Goal: Information Seeking & Learning: Check status

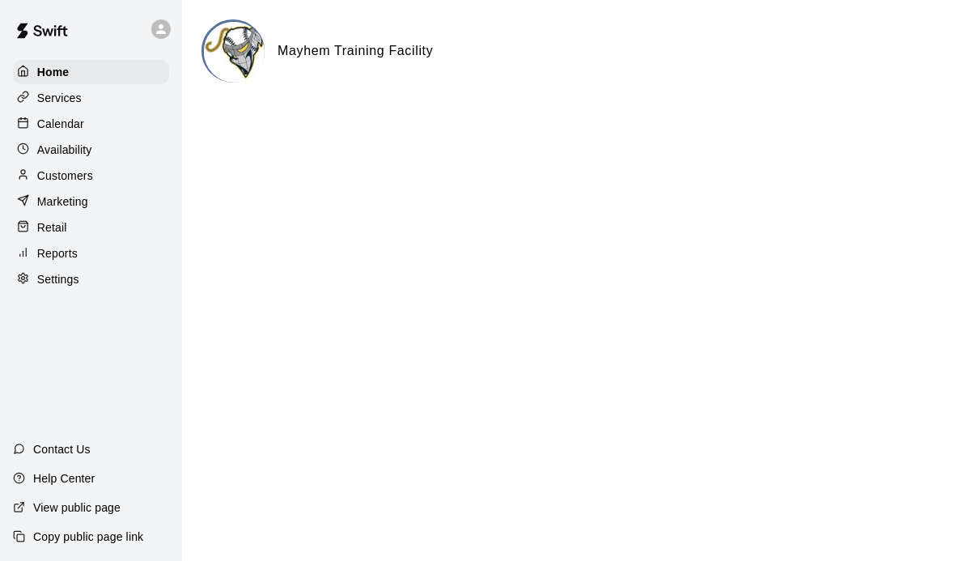
click at [74, 121] on p "Calendar" at bounding box center [60, 124] width 47 height 16
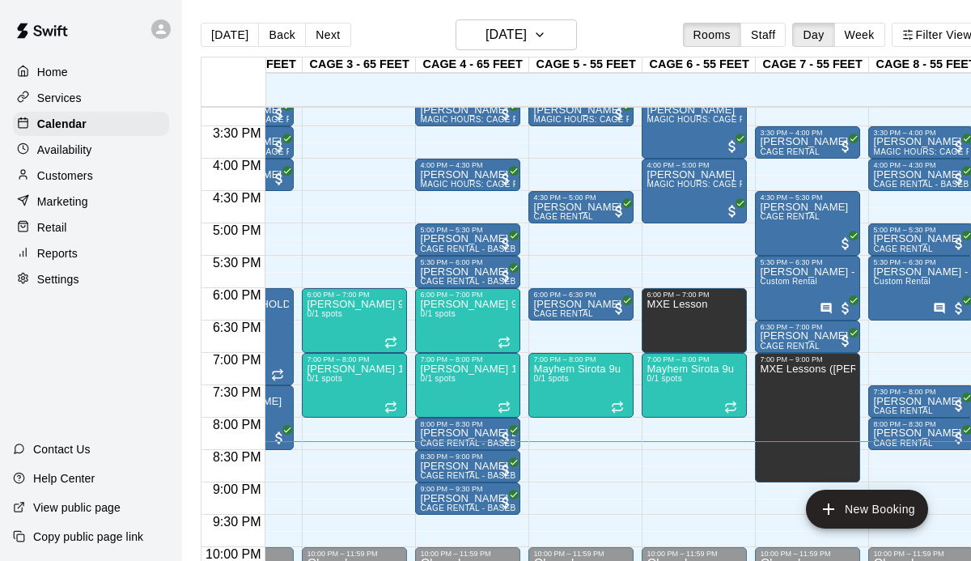
scroll to position [988, 190]
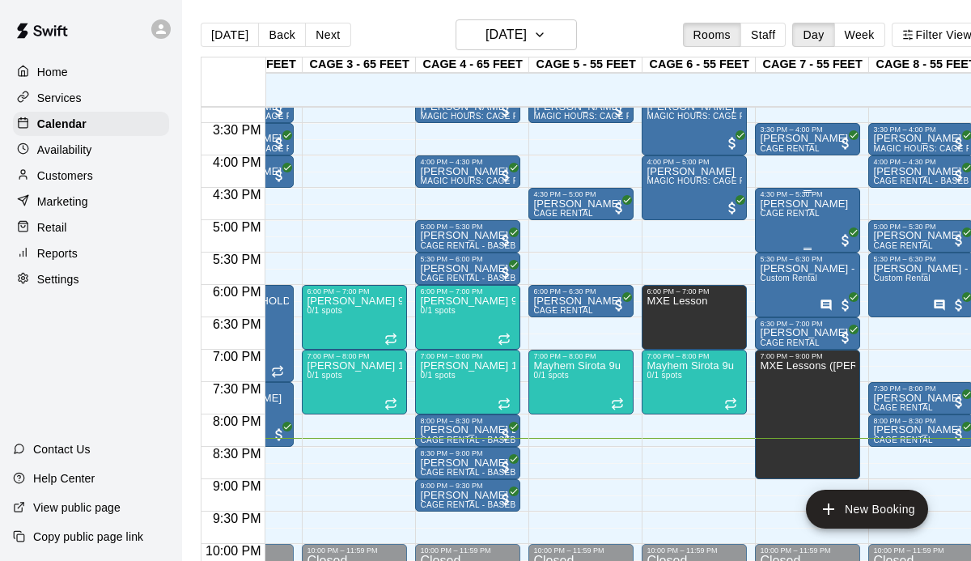
click at [795, 224] on div "[PERSON_NAME] CAGE RENTAL" at bounding box center [804, 478] width 88 height 561
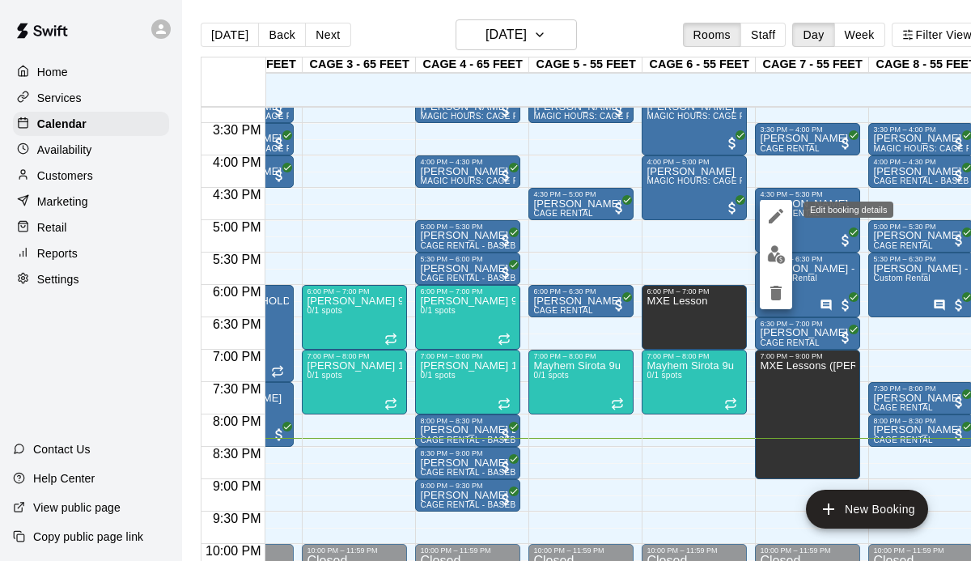
click at [782, 214] on icon "edit" at bounding box center [775, 215] width 19 height 19
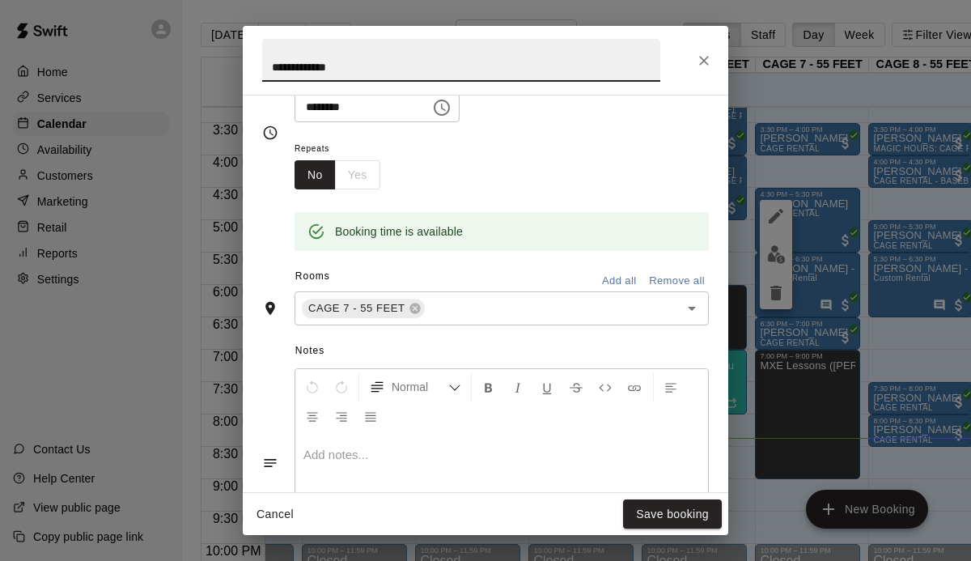
scroll to position [0, 0]
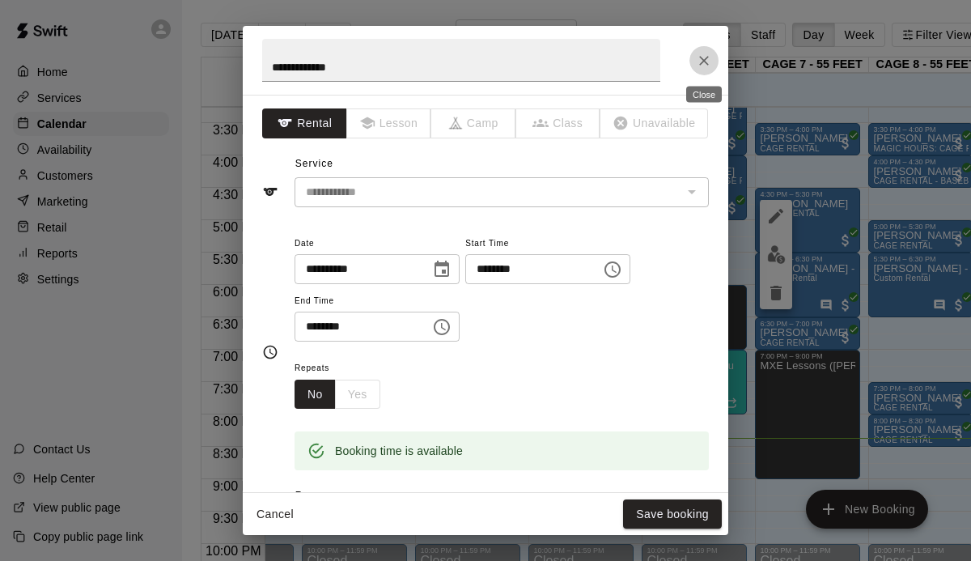
click at [698, 63] on icon "Close" at bounding box center [704, 61] width 16 height 16
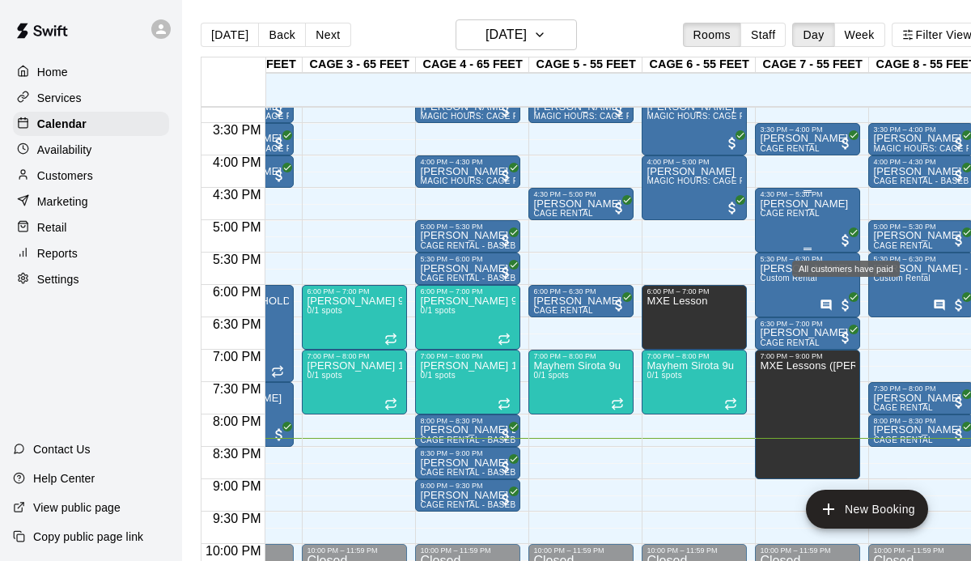
click at [846, 242] on span "All customers have paid" at bounding box center [846, 240] width 16 height 16
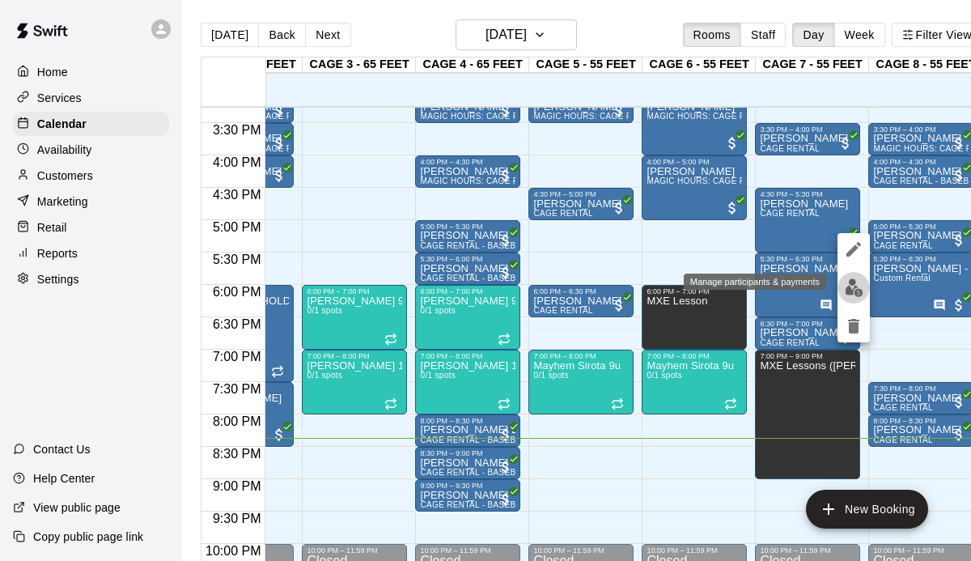
click at [850, 280] on img "edit" at bounding box center [854, 287] width 19 height 19
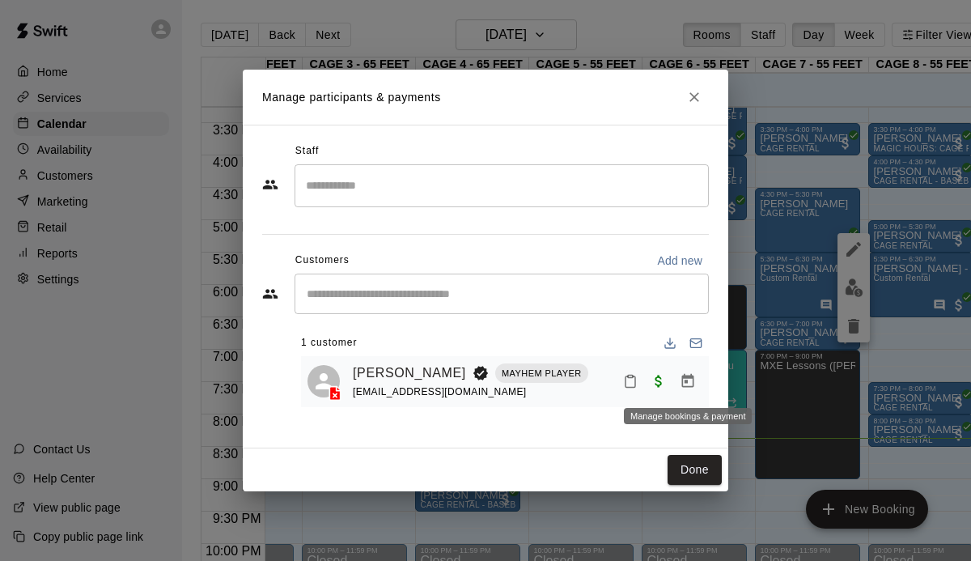
click at [690, 387] on icon "Manage bookings & payment" at bounding box center [688, 381] width 12 height 14
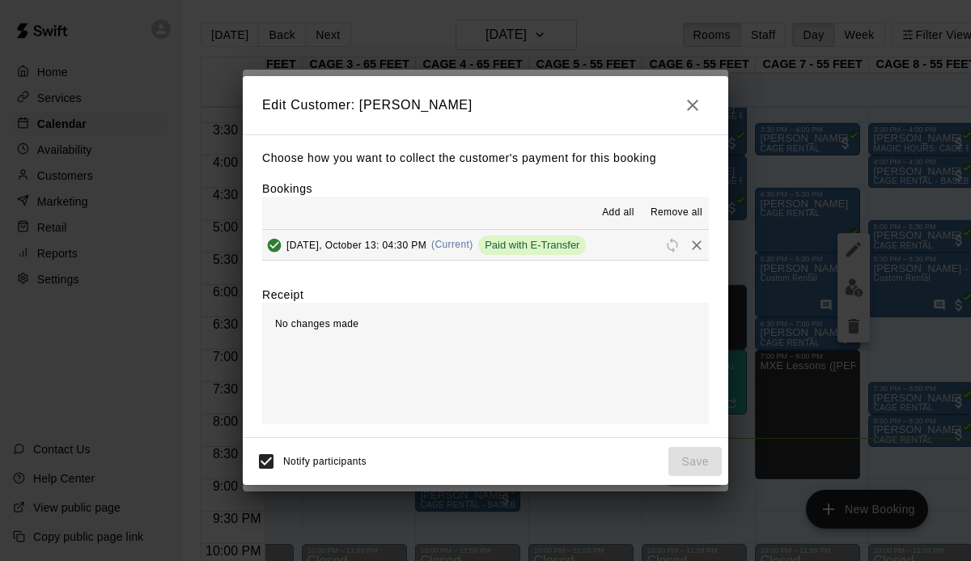
click at [535, 248] on span "Paid with E-Transfer" at bounding box center [532, 245] width 108 height 12
click at [686, 104] on icon "button" at bounding box center [692, 104] width 19 height 19
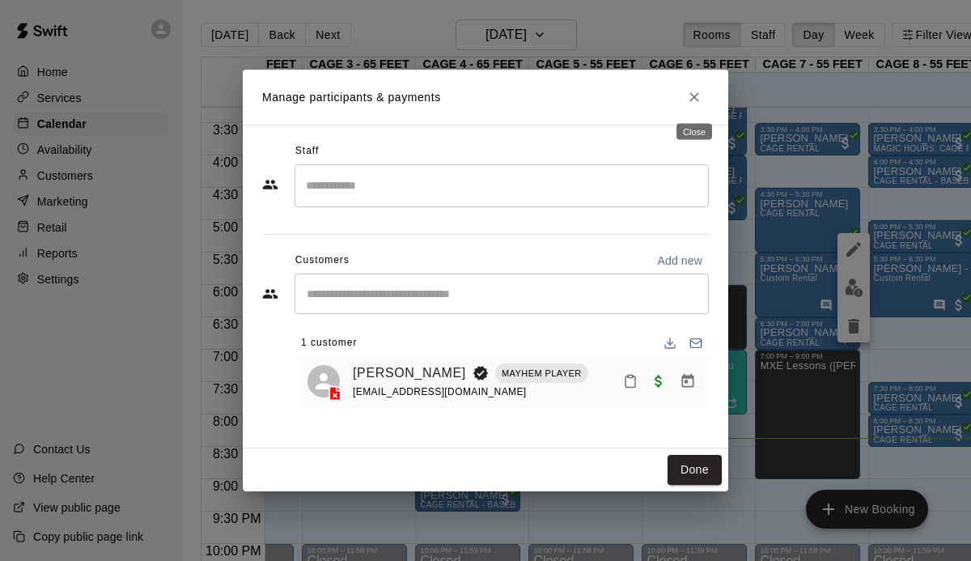
click at [694, 95] on icon "Close" at bounding box center [694, 97] width 16 height 16
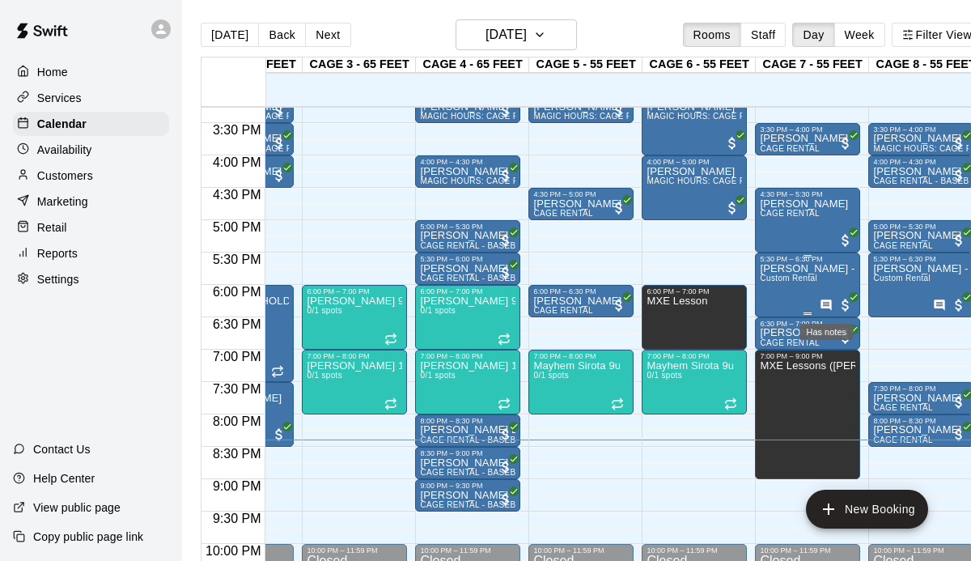
click at [825, 301] on icon "Has notes" at bounding box center [826, 304] width 11 height 11
click at [807, 280] on div at bounding box center [485, 280] width 971 height 561
click at [801, 277] on span "Custom Rental" at bounding box center [788, 278] width 57 height 9
drag, startPoint x: 893, startPoint y: 329, endPoint x: 829, endPoint y: 334, distance: 63.4
click at [893, 329] on div at bounding box center [485, 280] width 971 height 561
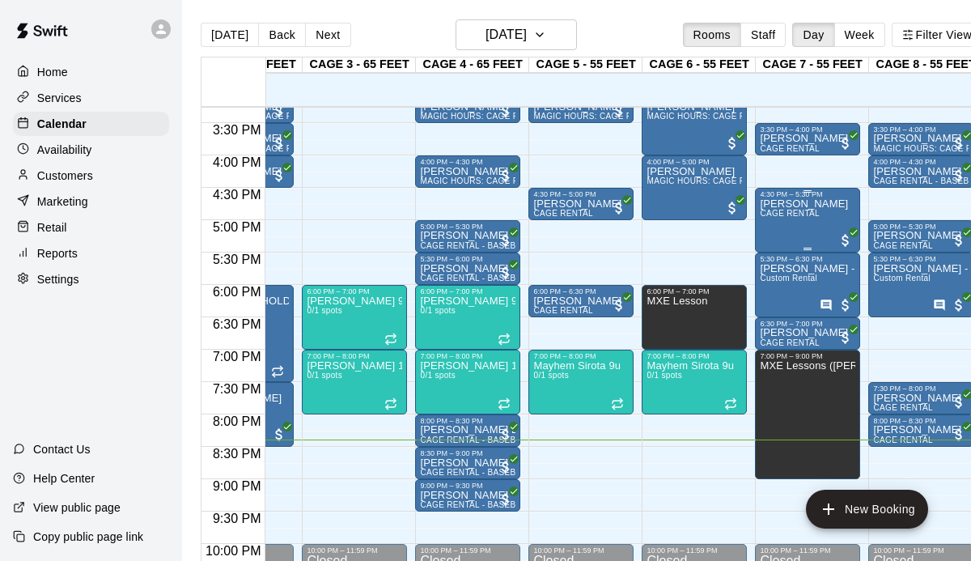
click at [805, 228] on div "[PERSON_NAME] CAGE RENTAL" at bounding box center [804, 478] width 88 height 561
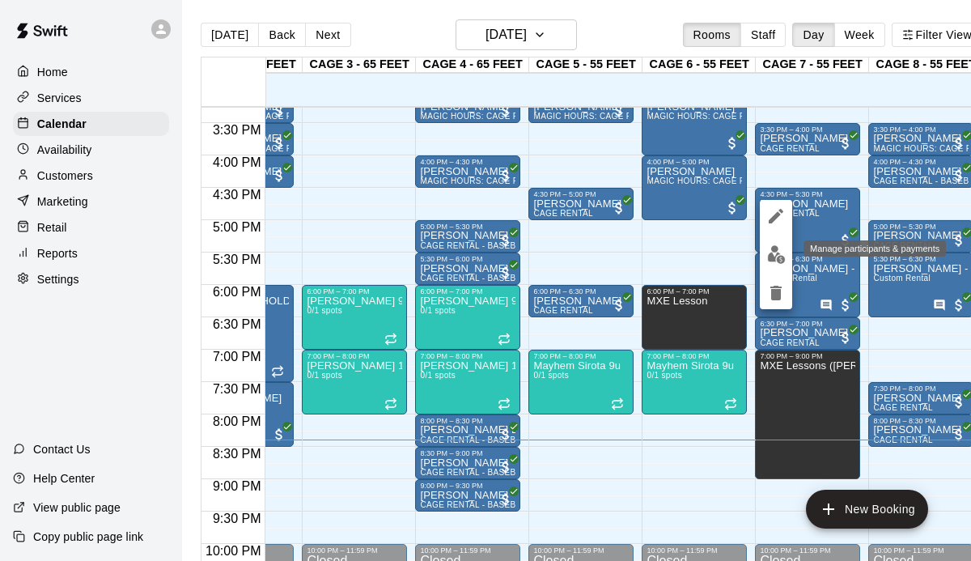
click at [783, 256] on img "edit" at bounding box center [776, 254] width 19 height 19
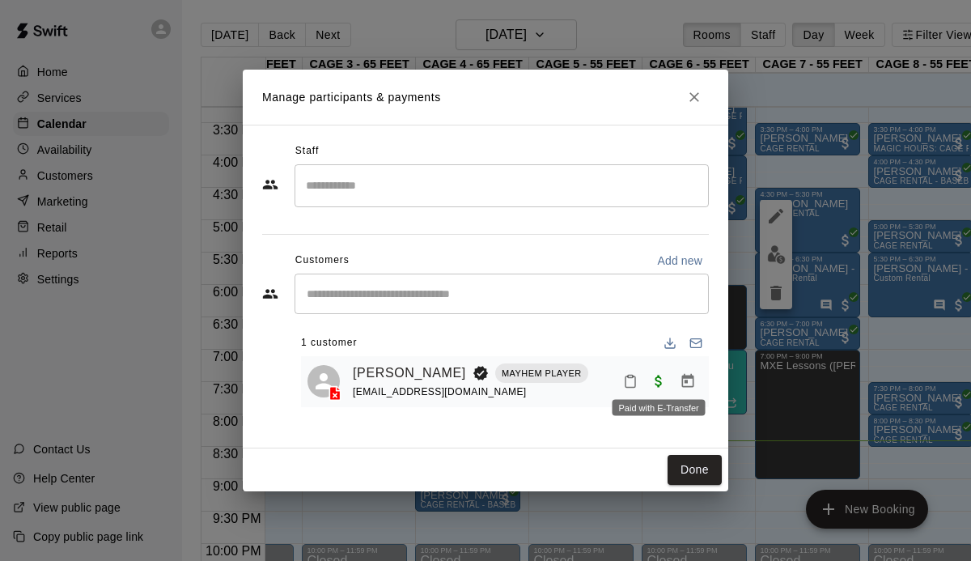
click at [657, 377] on span "Paid with E-Transfer" at bounding box center [658, 381] width 29 height 14
click at [684, 381] on icon "Manage bookings & payment" at bounding box center [688, 381] width 16 height 16
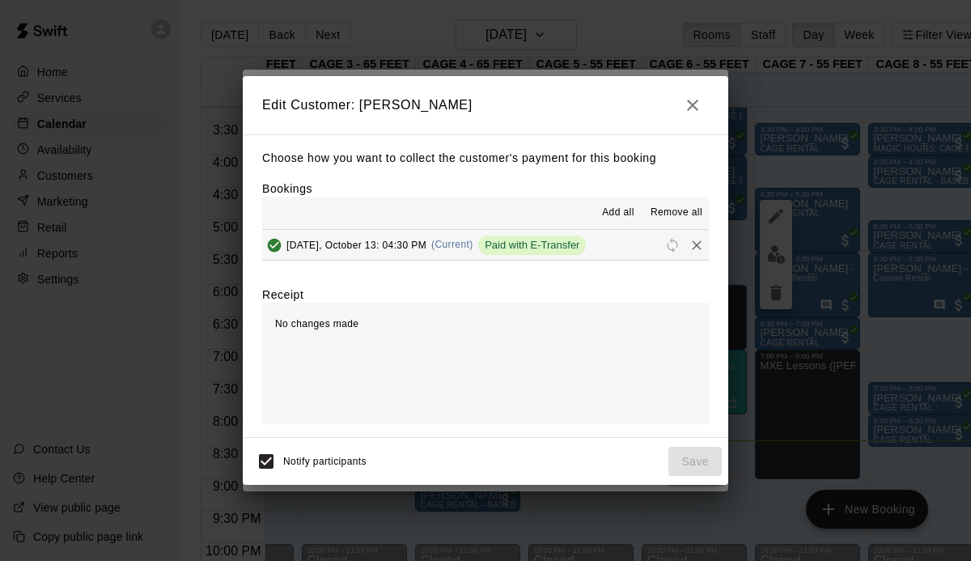
click at [550, 249] on span "Paid with E-Transfer" at bounding box center [532, 245] width 108 height 12
click at [706, 100] on button "button" at bounding box center [693, 105] width 32 height 32
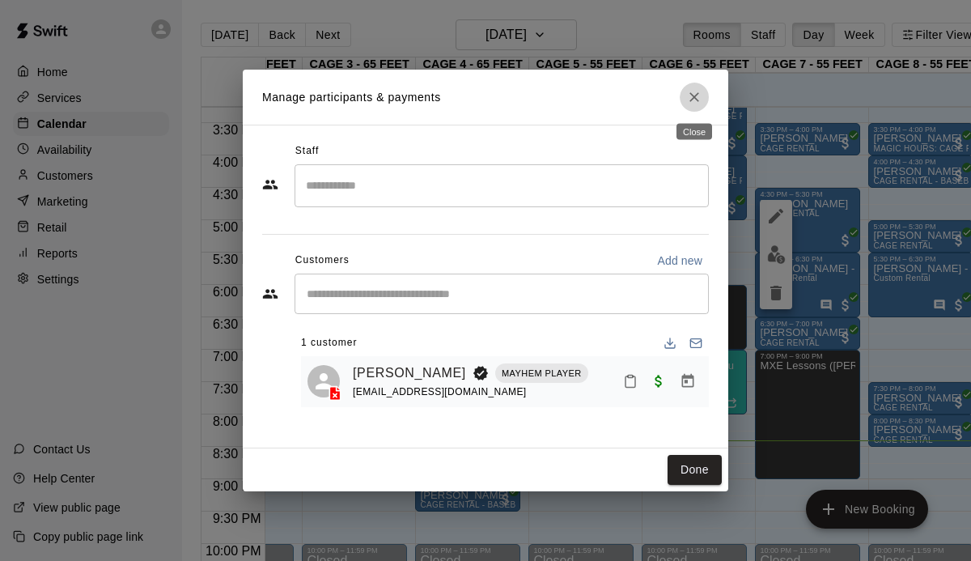
click at [685, 91] on button "Close" at bounding box center [694, 97] width 29 height 29
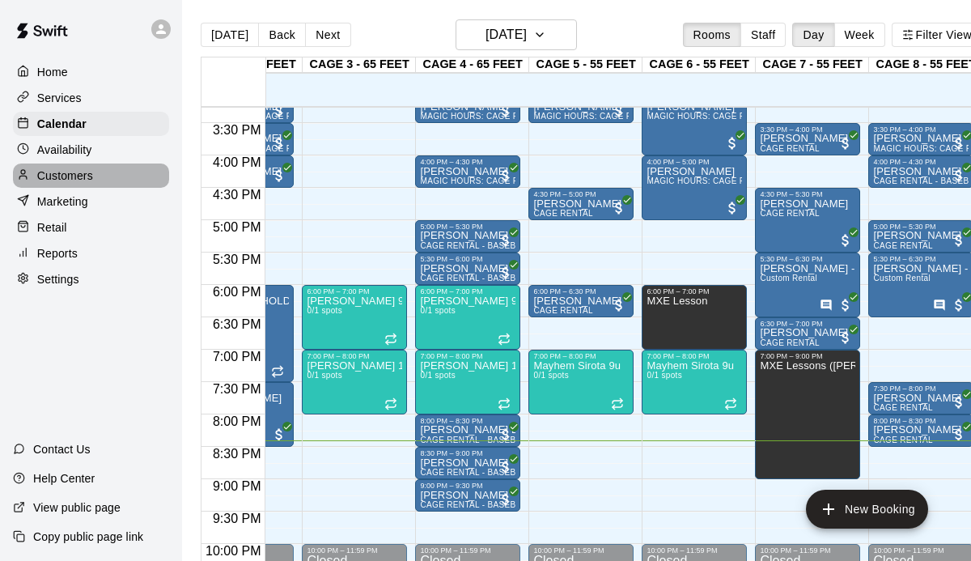
click at [93, 176] on div "Customers" at bounding box center [91, 175] width 156 height 24
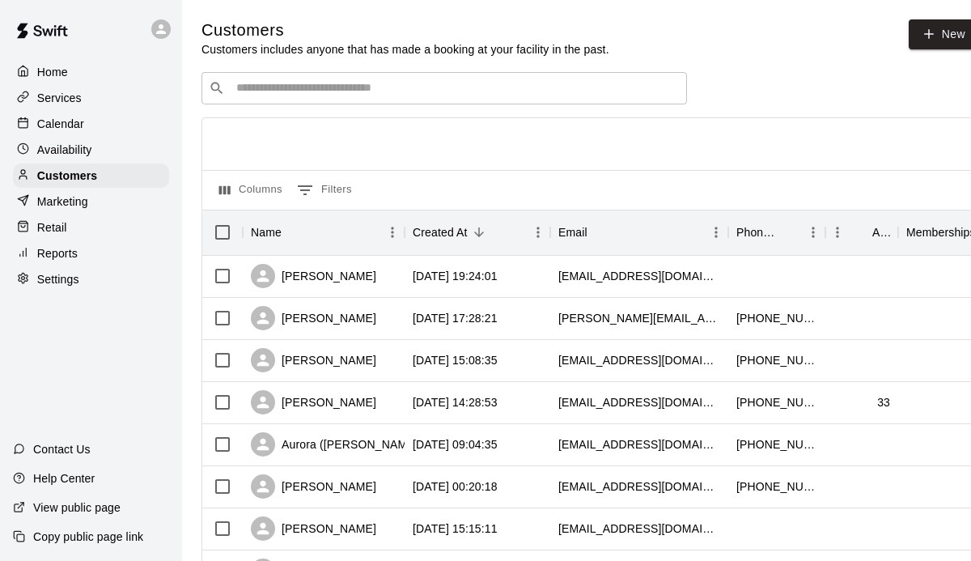
click at [332, 86] on input "Search customers by name or email" at bounding box center [455, 88] width 448 height 16
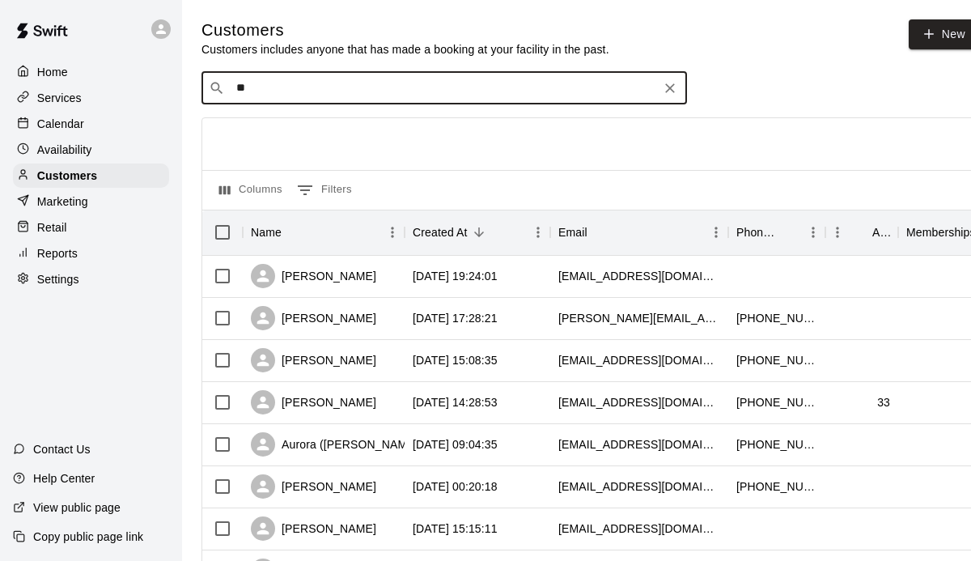
type input "***"
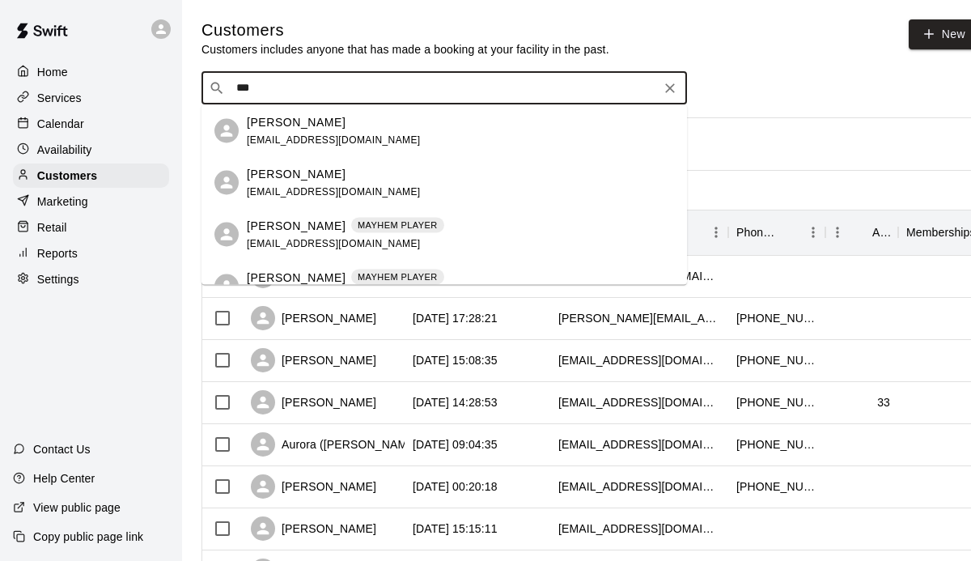
scroll to position [28, 0]
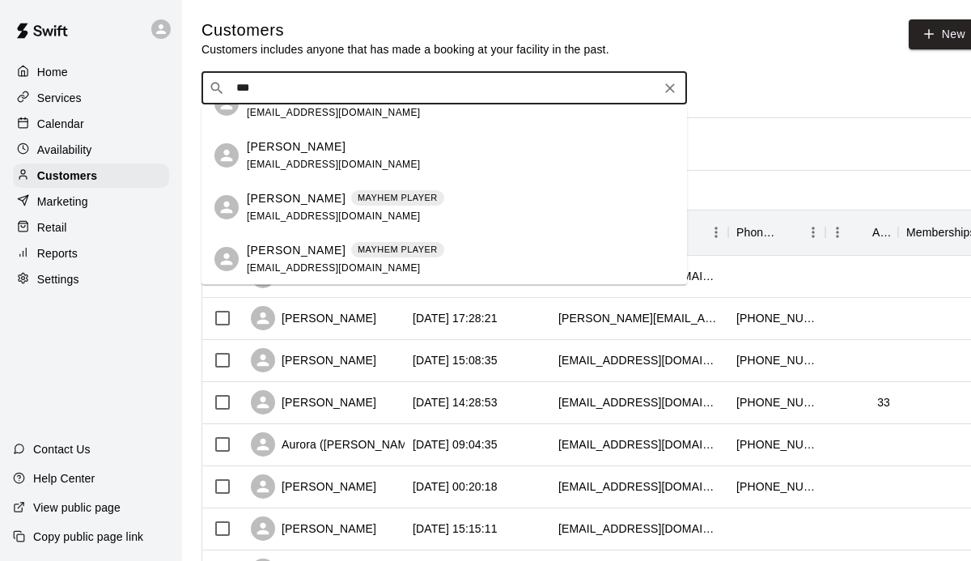
click at [288, 246] on p "[PERSON_NAME]" at bounding box center [296, 249] width 99 height 17
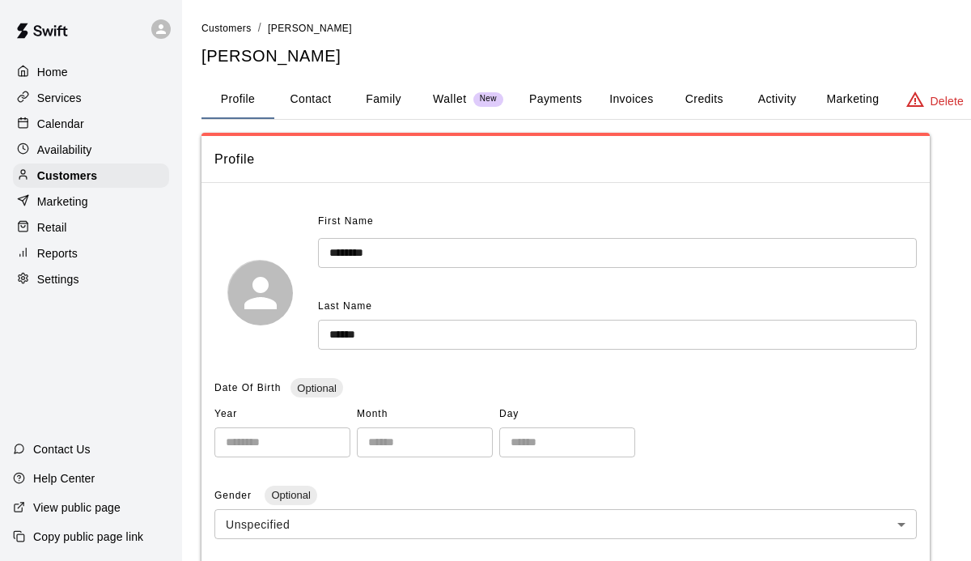
scroll to position [0, 1]
click at [787, 103] on button "Activity" at bounding box center [776, 99] width 73 height 39
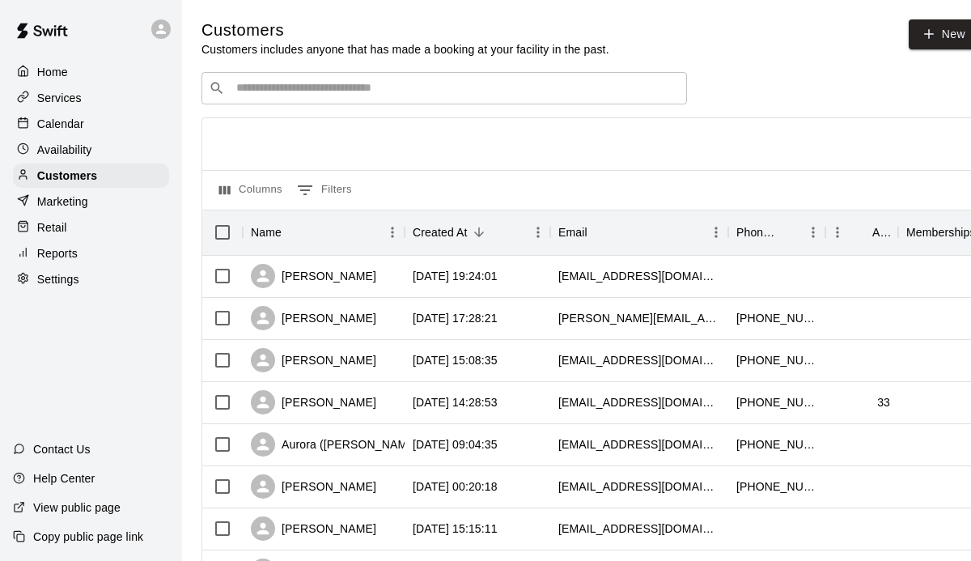
click at [334, 97] on div "​ ​" at bounding box center [445, 88] width 486 height 32
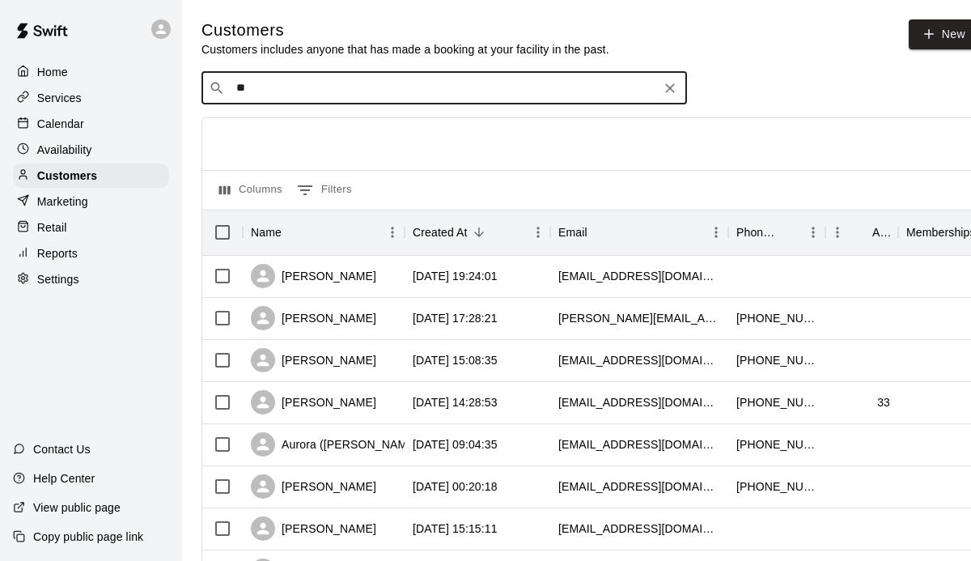
type input "***"
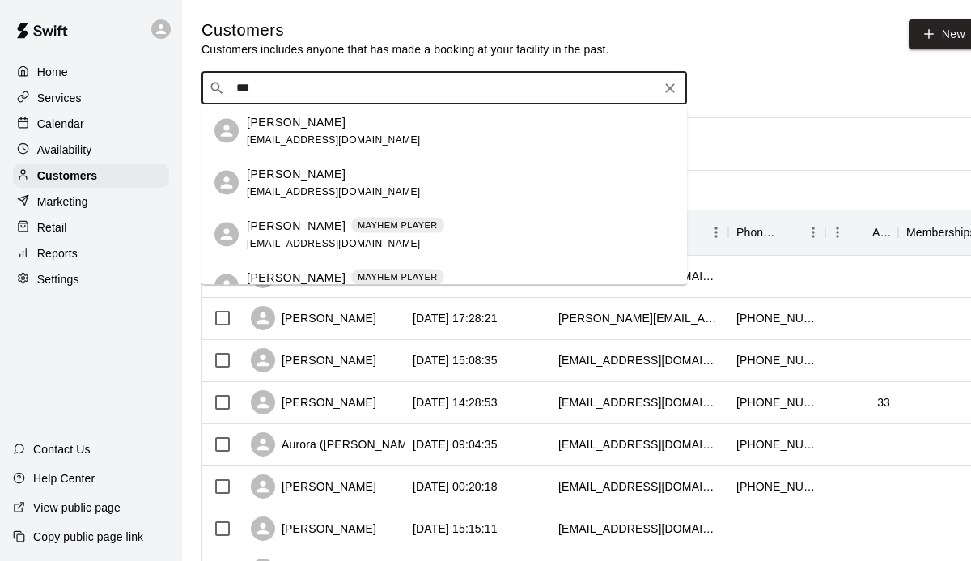
click at [326, 214] on div "[PERSON_NAME] MAYHEM PLAYER [EMAIL_ADDRESS][DOMAIN_NAME]" at bounding box center [445, 235] width 486 height 52
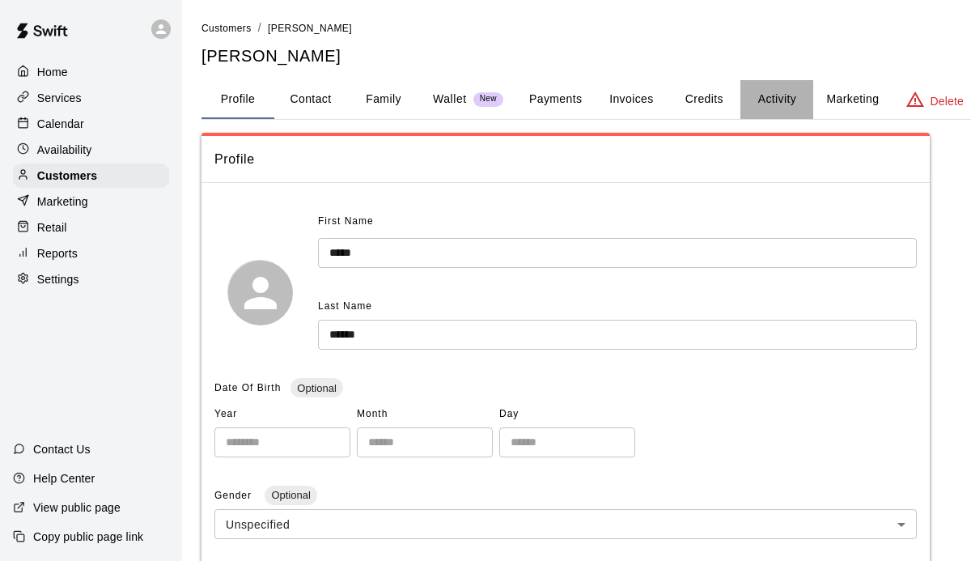
click at [787, 98] on button "Activity" at bounding box center [776, 99] width 73 height 39
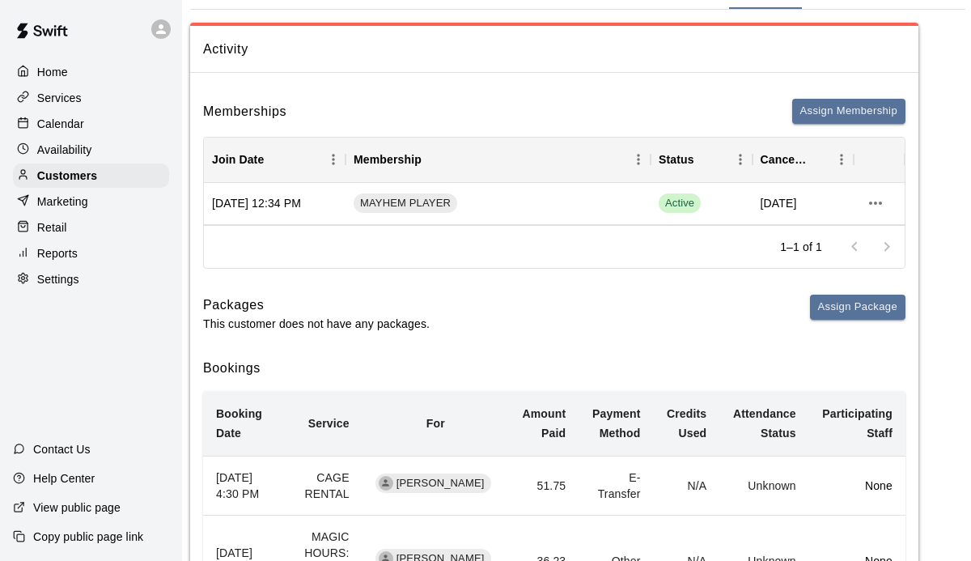
scroll to position [0, 11]
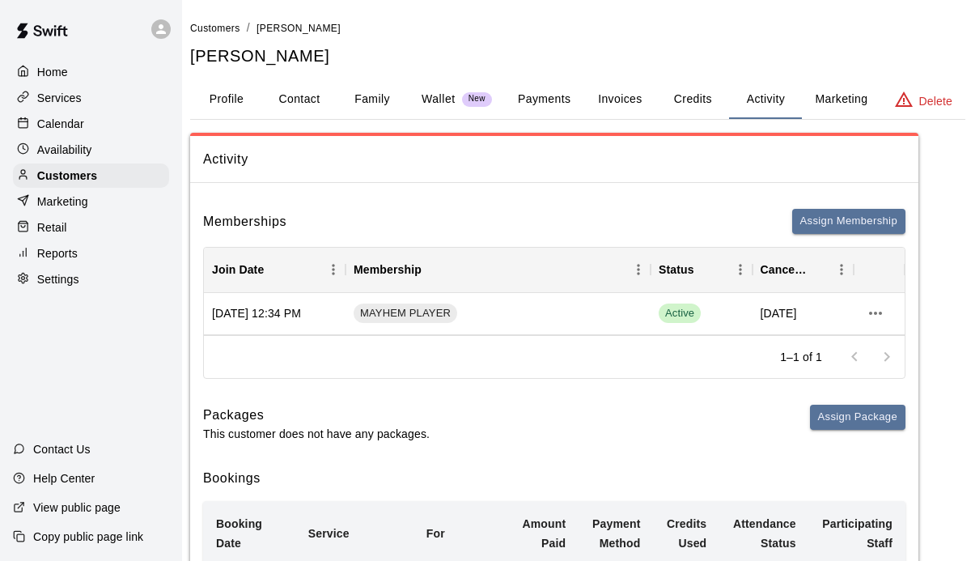
click at [73, 96] on p "Services" at bounding box center [59, 98] width 45 height 16
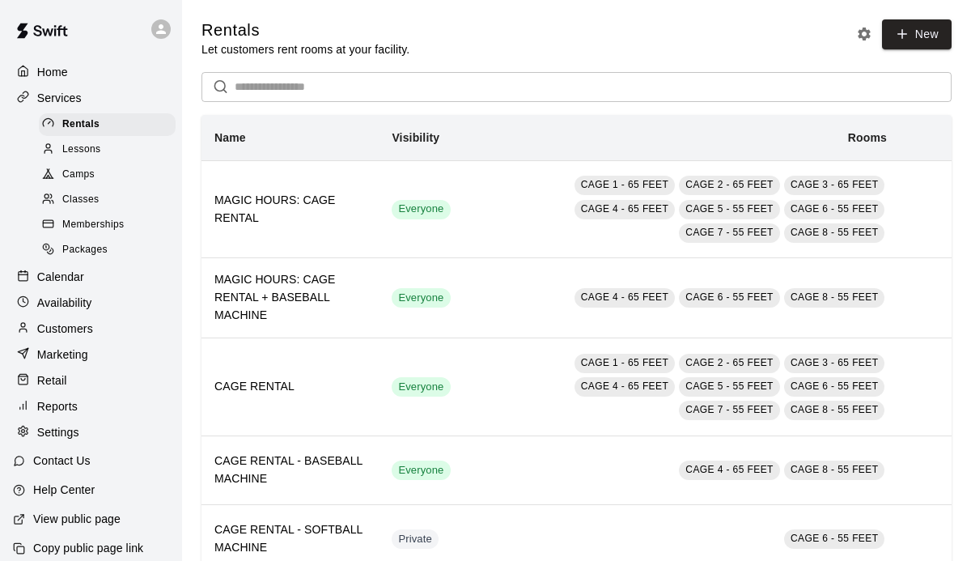
click at [91, 229] on span "Memberships" at bounding box center [93, 225] width 62 height 16
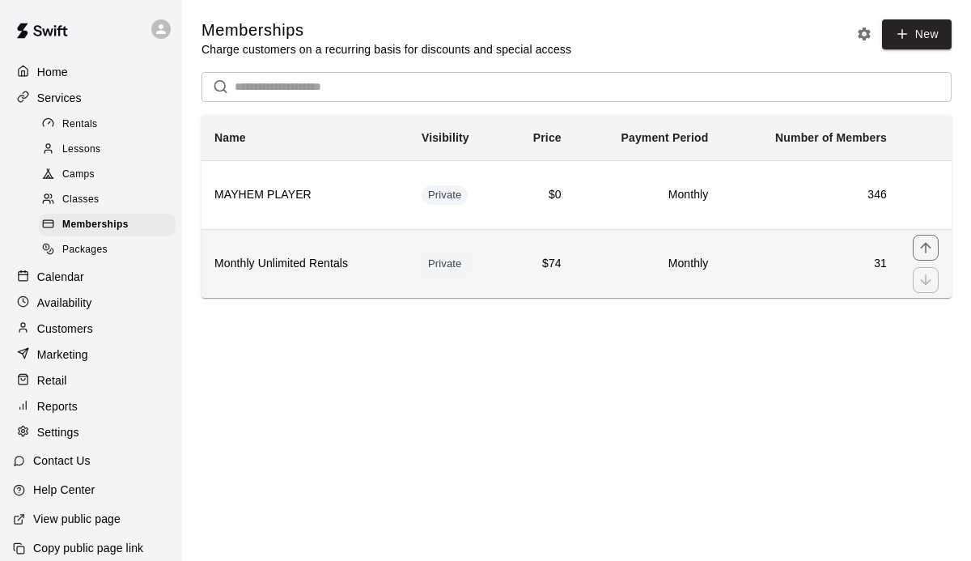
click at [411, 279] on td "Private" at bounding box center [456, 263] width 95 height 69
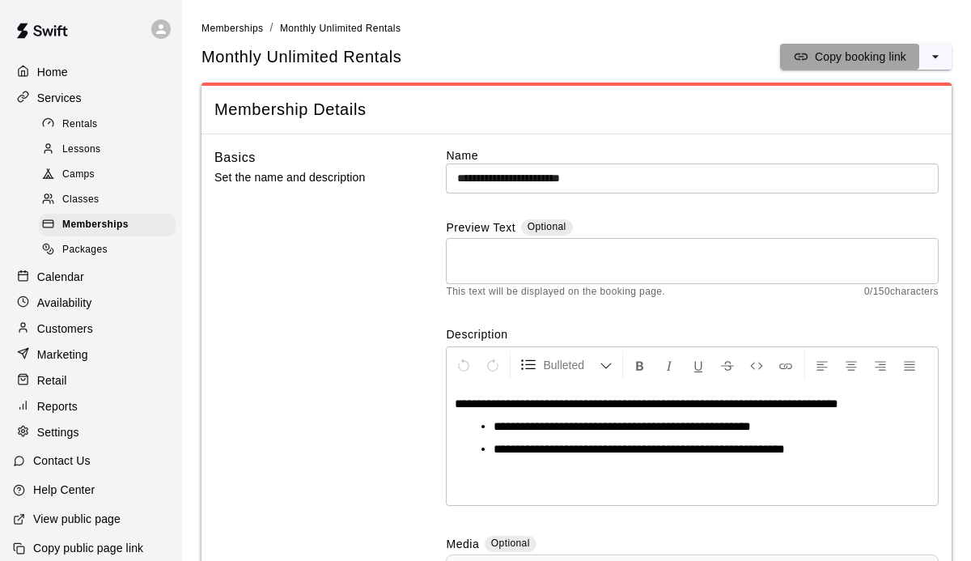
click at [869, 65] on button "Copy booking link" at bounding box center [849, 57] width 139 height 26
click at [55, 70] on p "Home" at bounding box center [52, 72] width 31 height 16
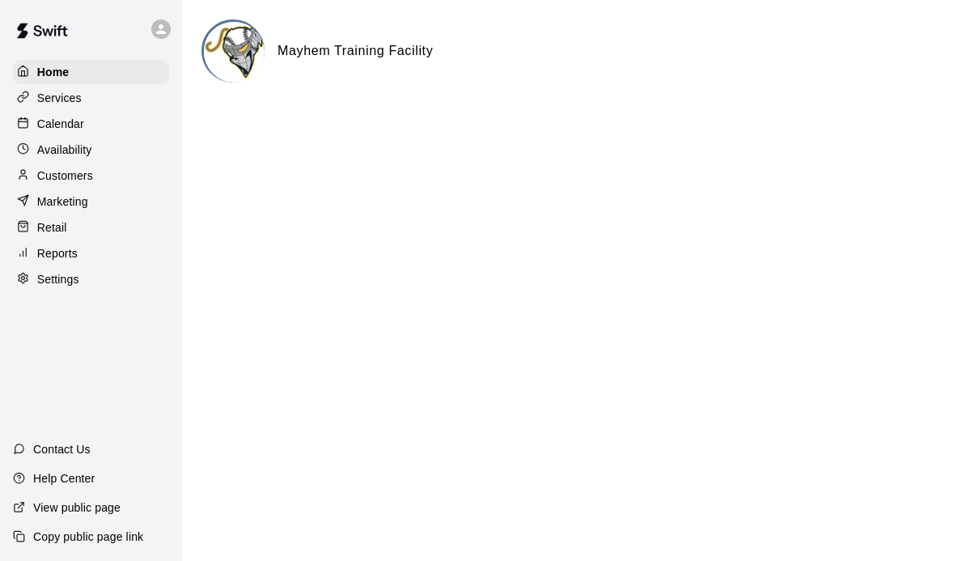
click at [56, 121] on p "Calendar" at bounding box center [60, 124] width 47 height 16
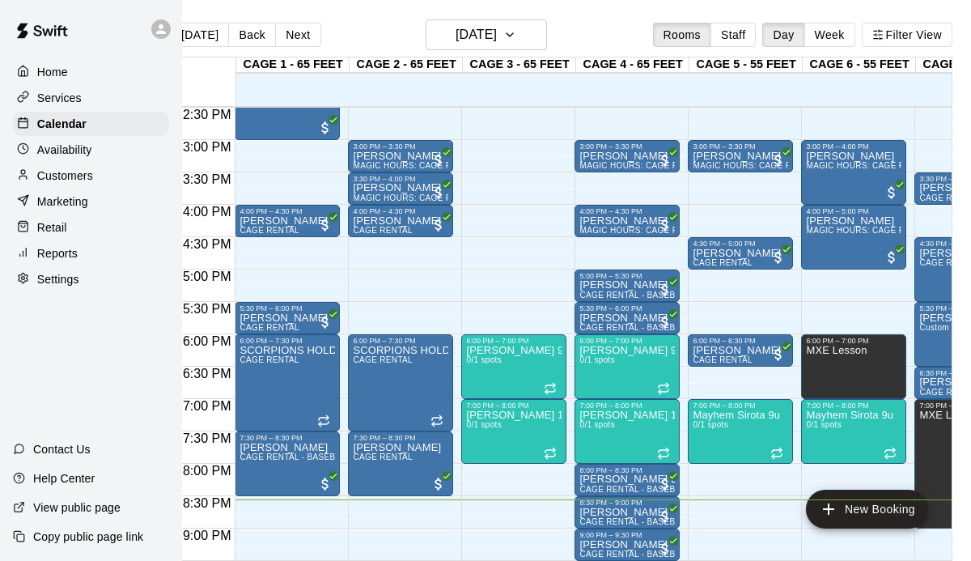
click at [75, 253] on p "Reports" at bounding box center [57, 253] width 40 height 16
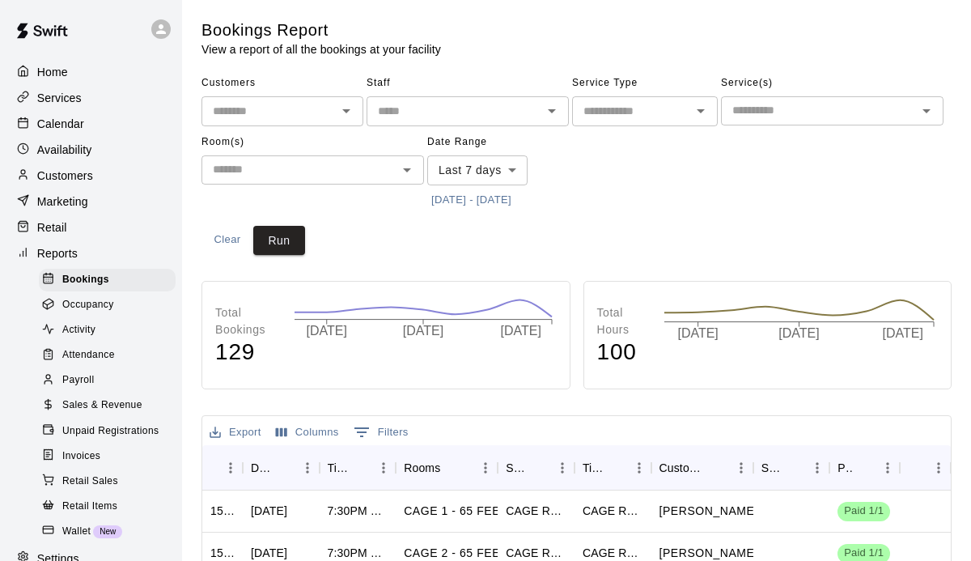
click at [93, 408] on span "Sales & Revenue" at bounding box center [102, 405] width 80 height 16
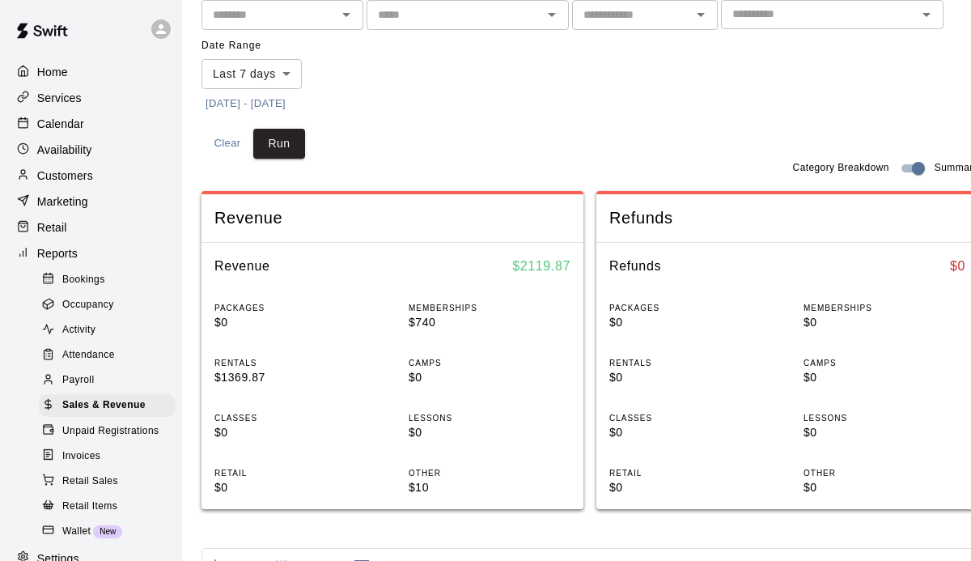
scroll to position [22, 0]
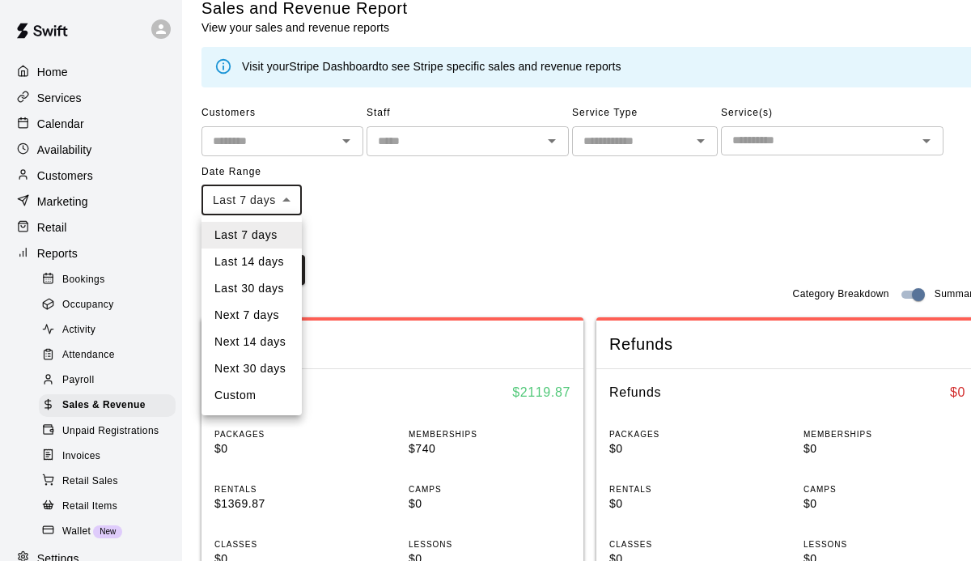
click at [400, 235] on div at bounding box center [485, 280] width 971 height 561
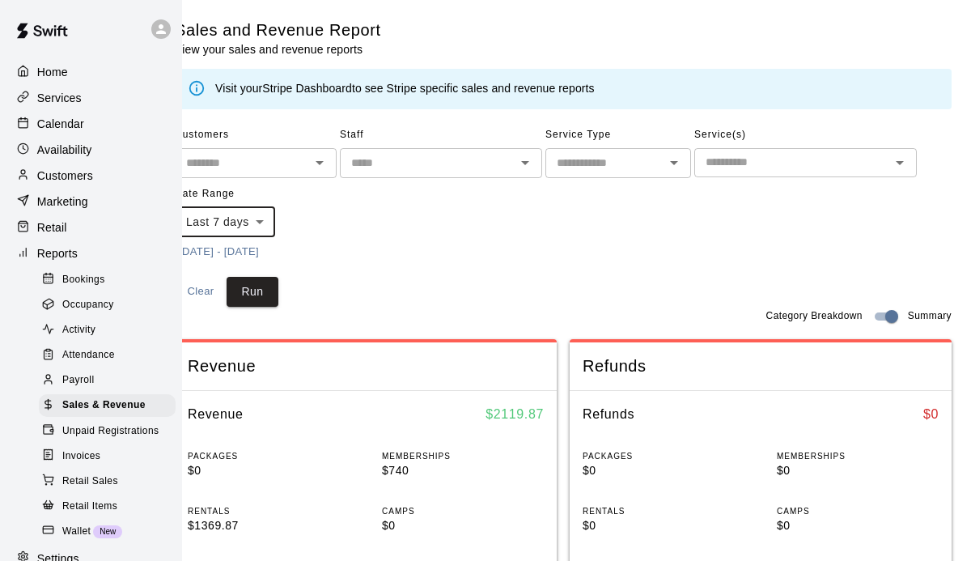
scroll to position [0, 0]
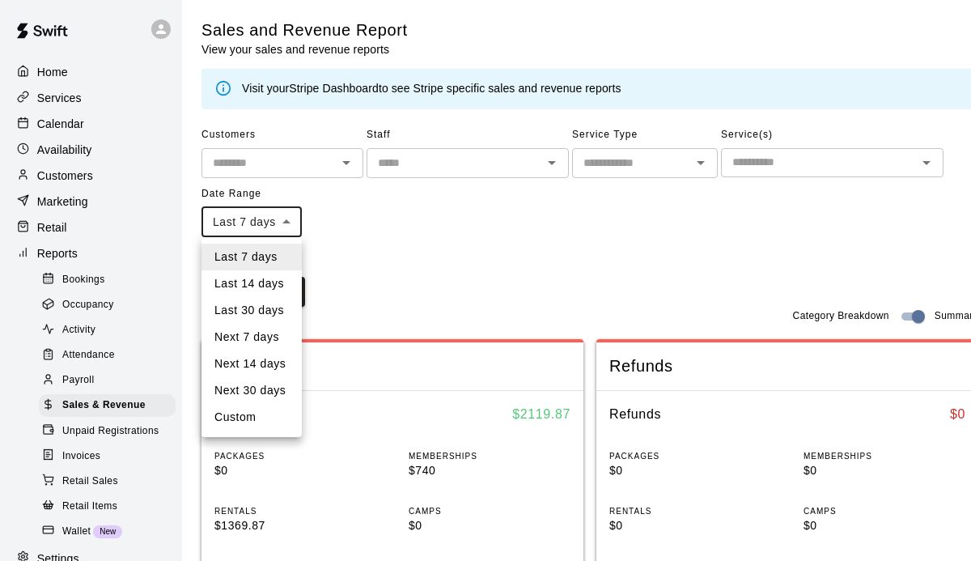
click at [252, 415] on li "Custom" at bounding box center [252, 417] width 100 height 27
type input "******"
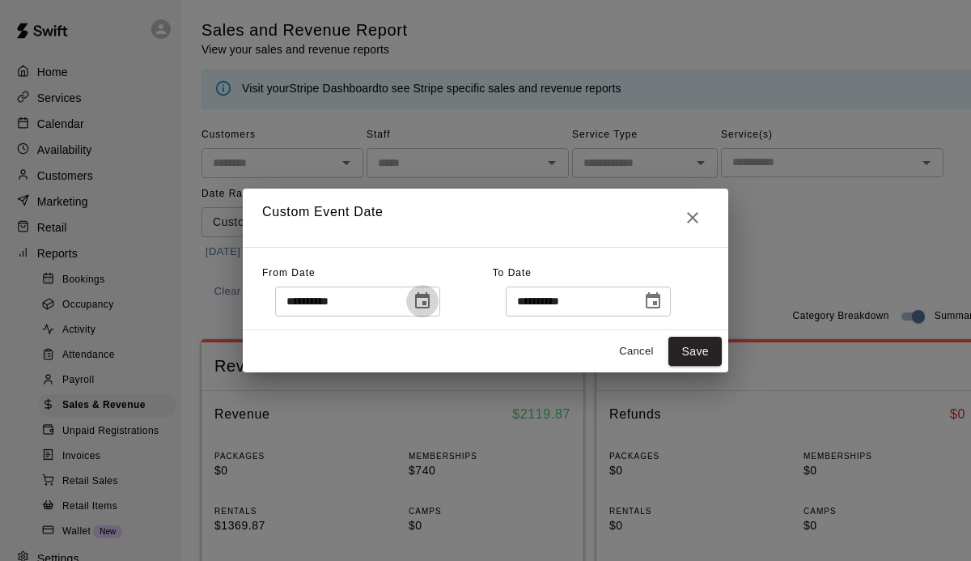
click at [428, 302] on icon "Choose date, selected date is Oct 6, 2025" at bounding box center [422, 300] width 15 height 16
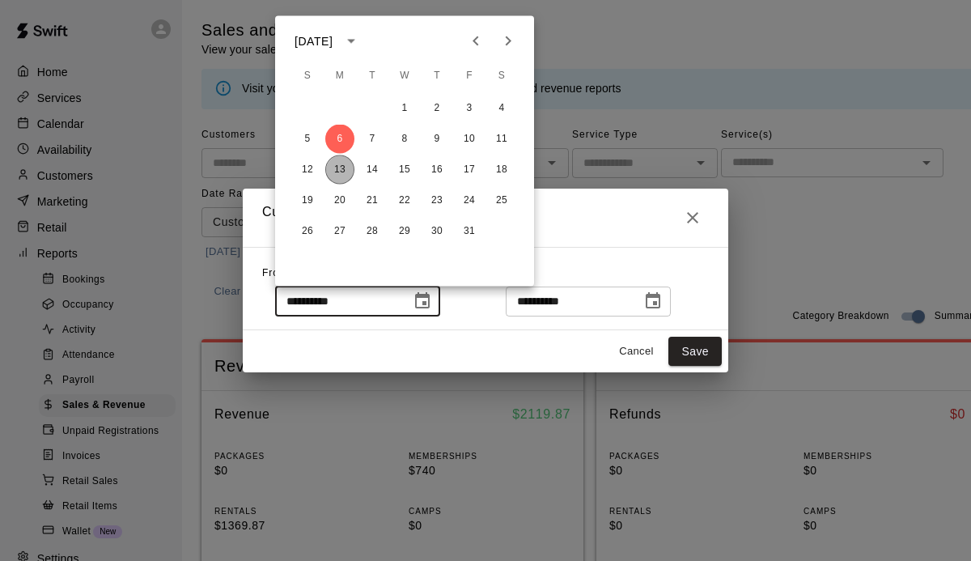
click at [346, 162] on button "13" at bounding box center [339, 169] width 29 height 29
type input "**********"
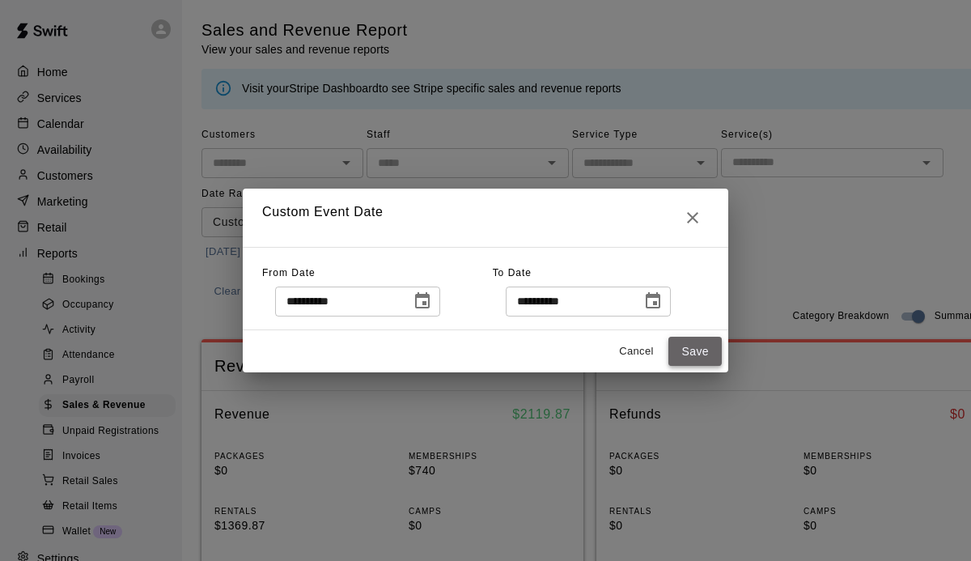
click at [698, 345] on button "Save" at bounding box center [694, 352] width 53 height 30
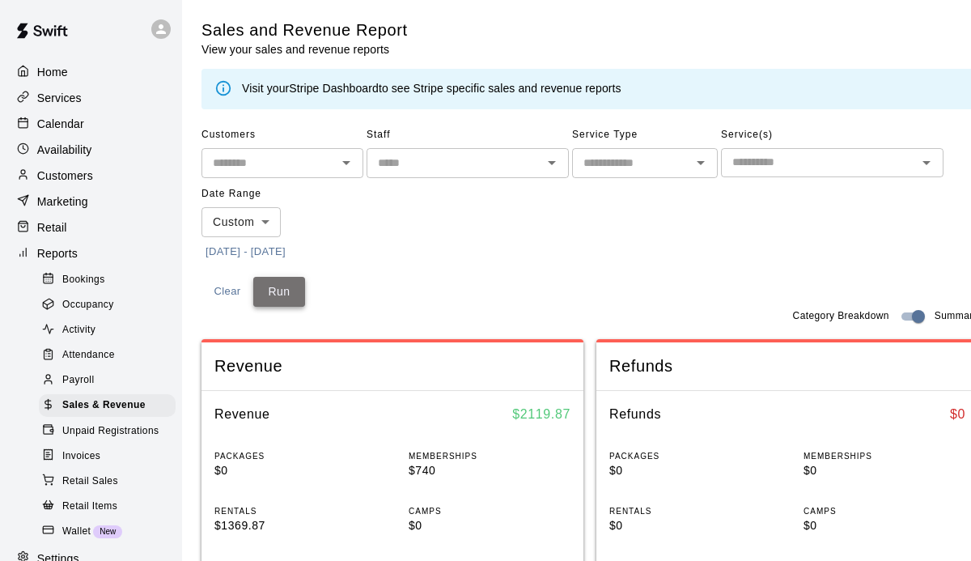
click at [302, 284] on button "Run" at bounding box center [279, 292] width 52 height 30
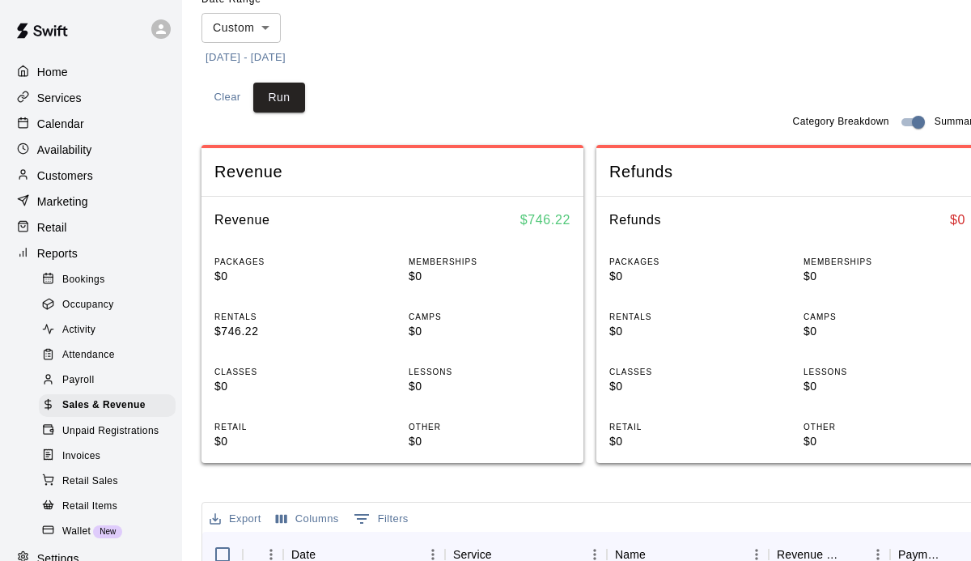
scroll to position [195, 0]
click at [76, 128] on p "Calendar" at bounding box center [60, 124] width 47 height 16
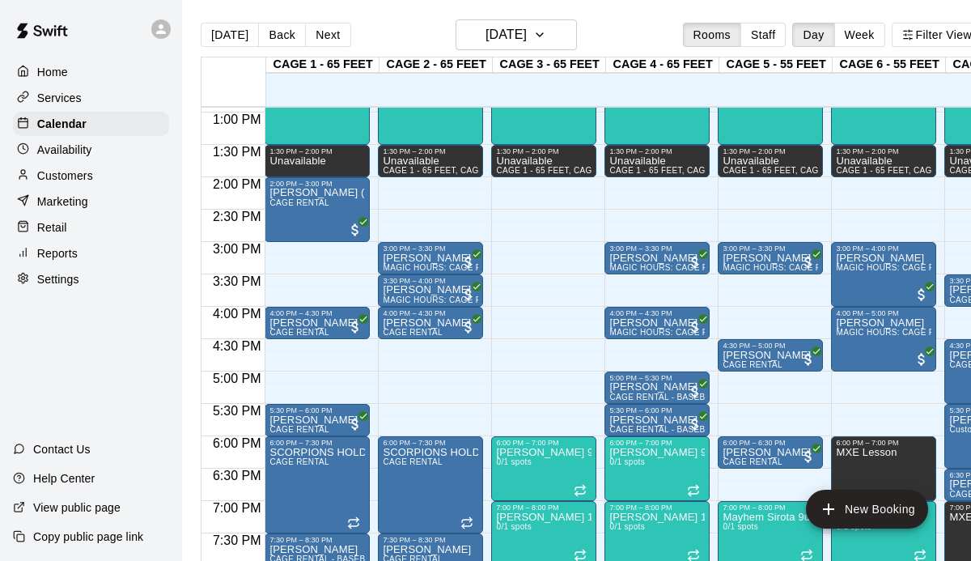
scroll to position [1083, 0]
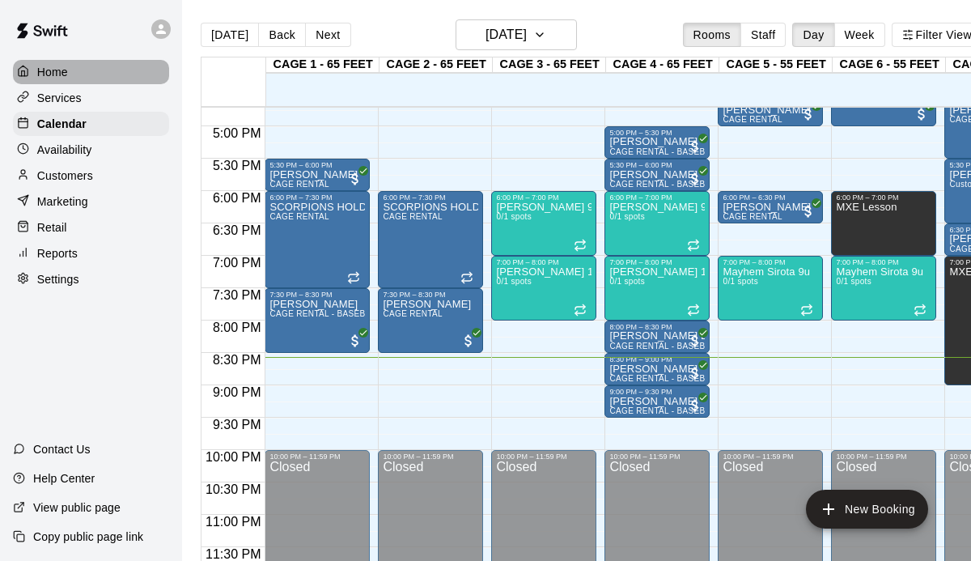
click at [52, 64] on p "Home" at bounding box center [52, 72] width 31 height 16
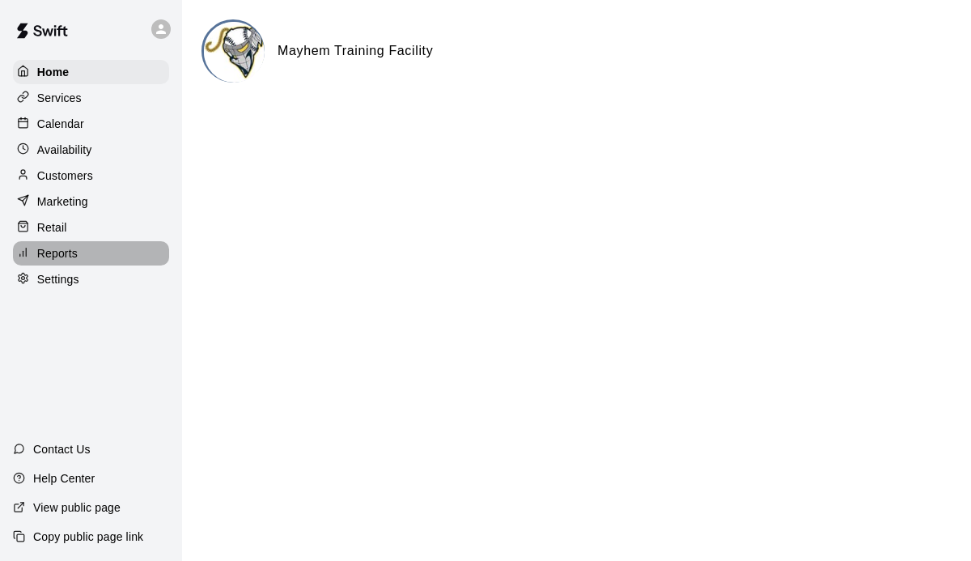
click at [62, 254] on p "Reports" at bounding box center [57, 253] width 40 height 16
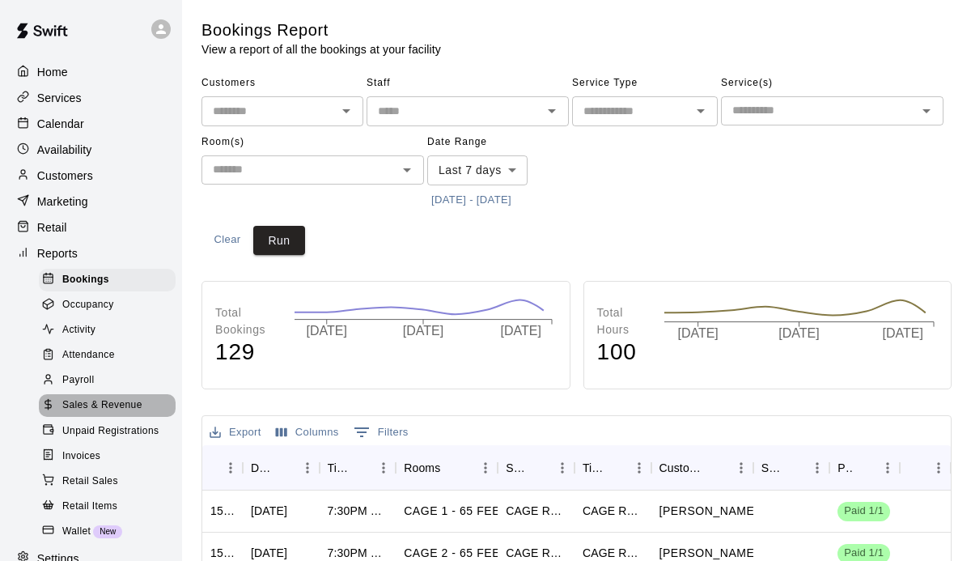
click at [97, 401] on span "Sales & Revenue" at bounding box center [102, 405] width 80 height 16
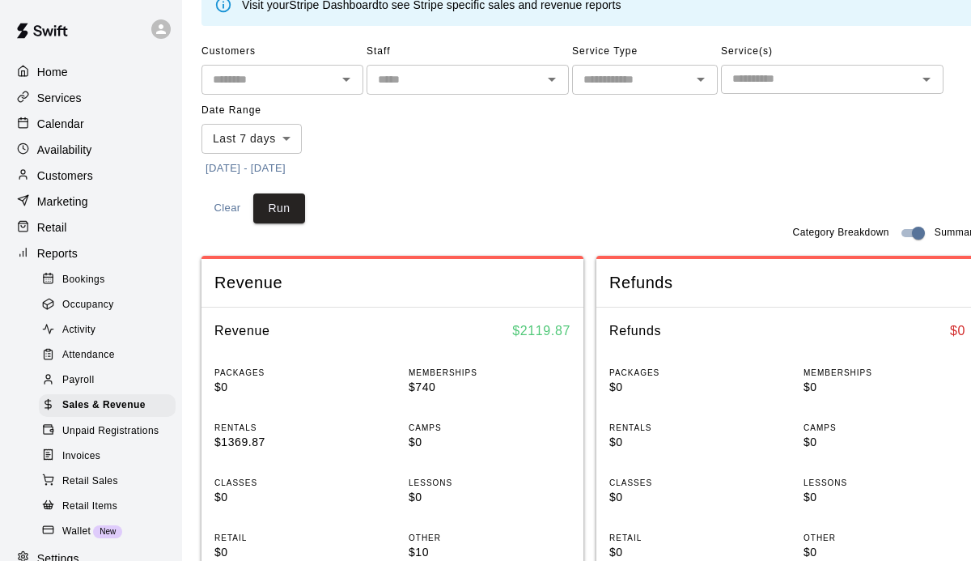
scroll to position [85, 0]
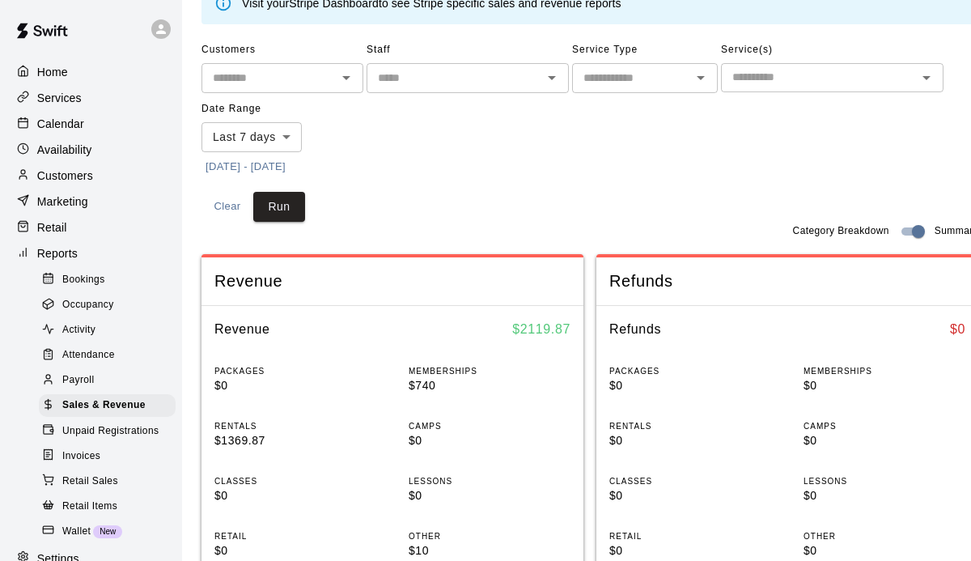
click at [283, 141] on body "Home Services Calendar Availability Customers Marketing Retail Reports Bookings…" at bounding box center [485, 549] width 971 height 1269
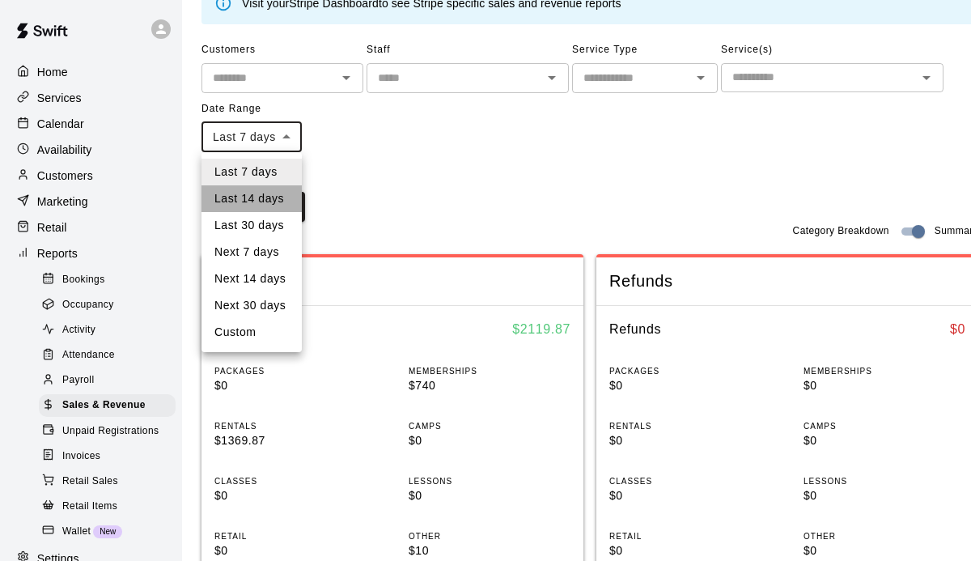
click at [265, 202] on li "Last 14 days" at bounding box center [252, 198] width 100 height 27
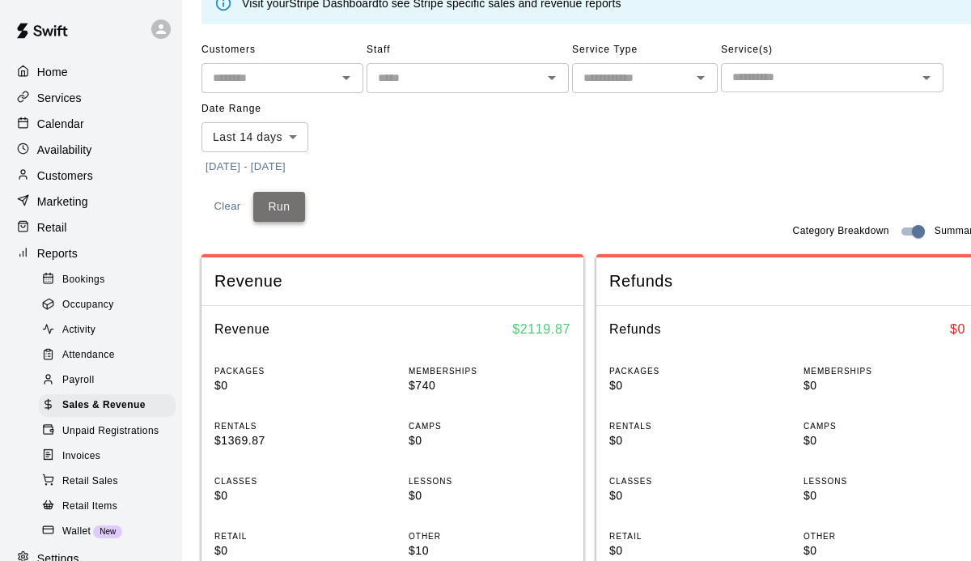
click at [271, 206] on button "Run" at bounding box center [279, 207] width 52 height 30
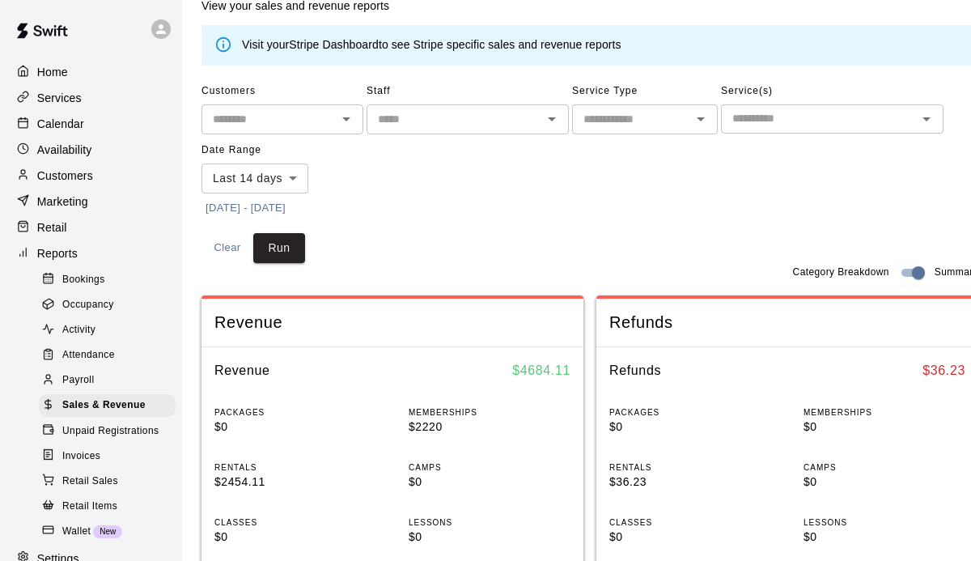
scroll to position [62, 0]
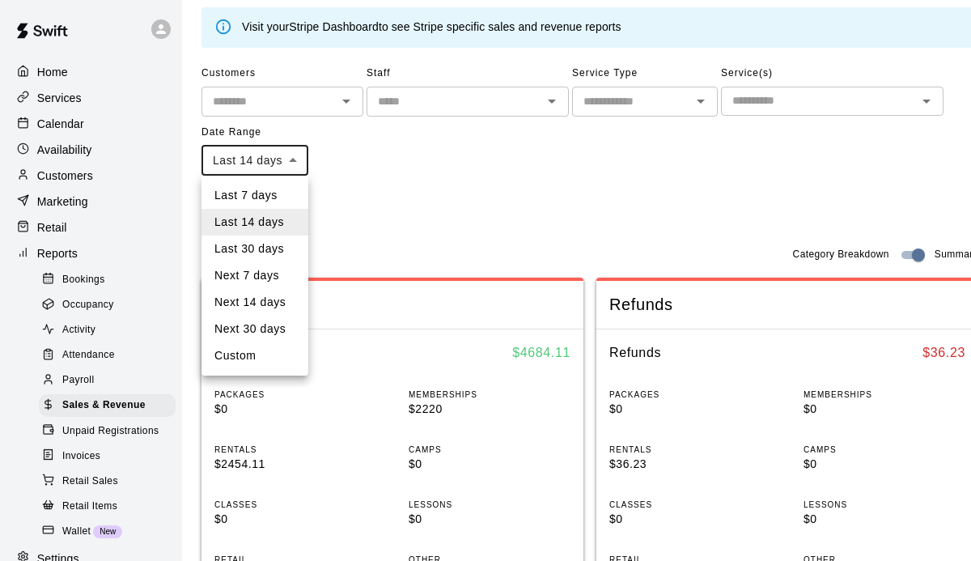
click at [265, 252] on li "Last 30 days" at bounding box center [255, 248] width 107 height 27
type input "*****"
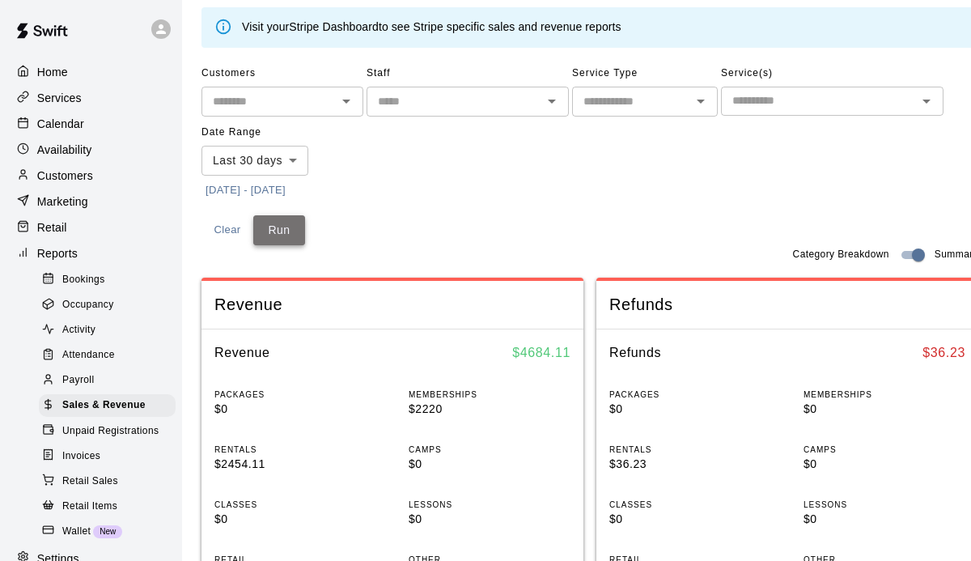
click at [266, 237] on button "Run" at bounding box center [279, 230] width 52 height 30
